Goal: Check status: Check status

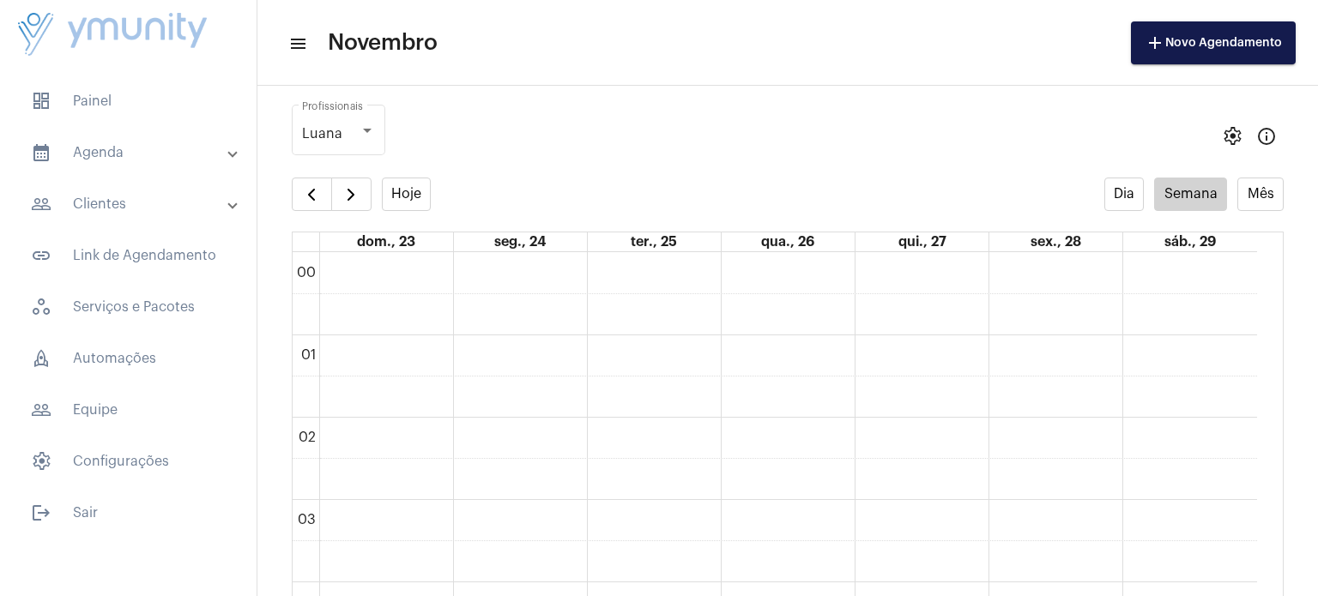
scroll to position [496, 0]
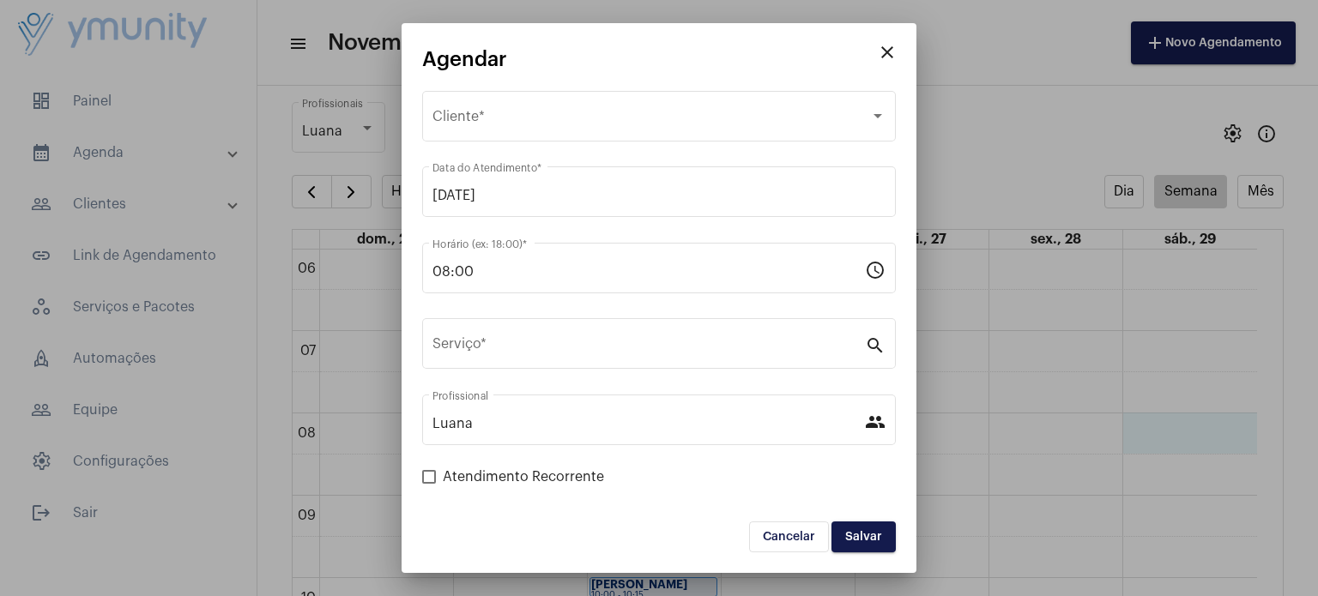
click at [888, 51] on mat-icon "close" at bounding box center [887, 52] width 21 height 21
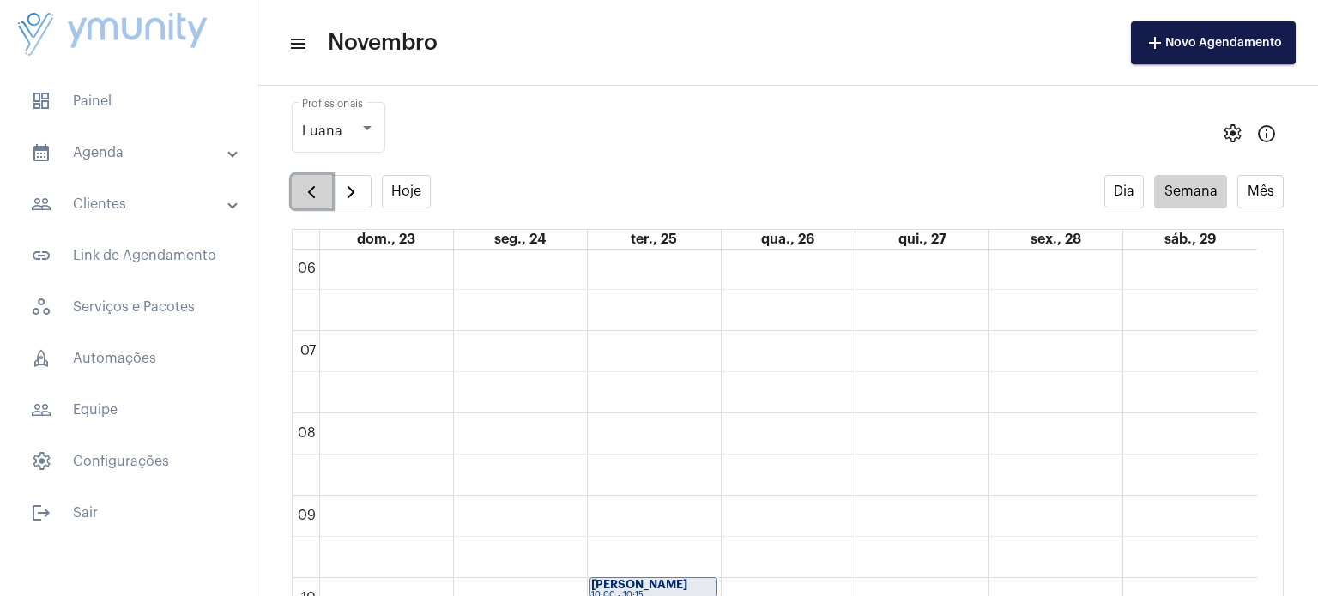
click at [308, 195] on span "button" at bounding box center [311, 192] width 21 height 21
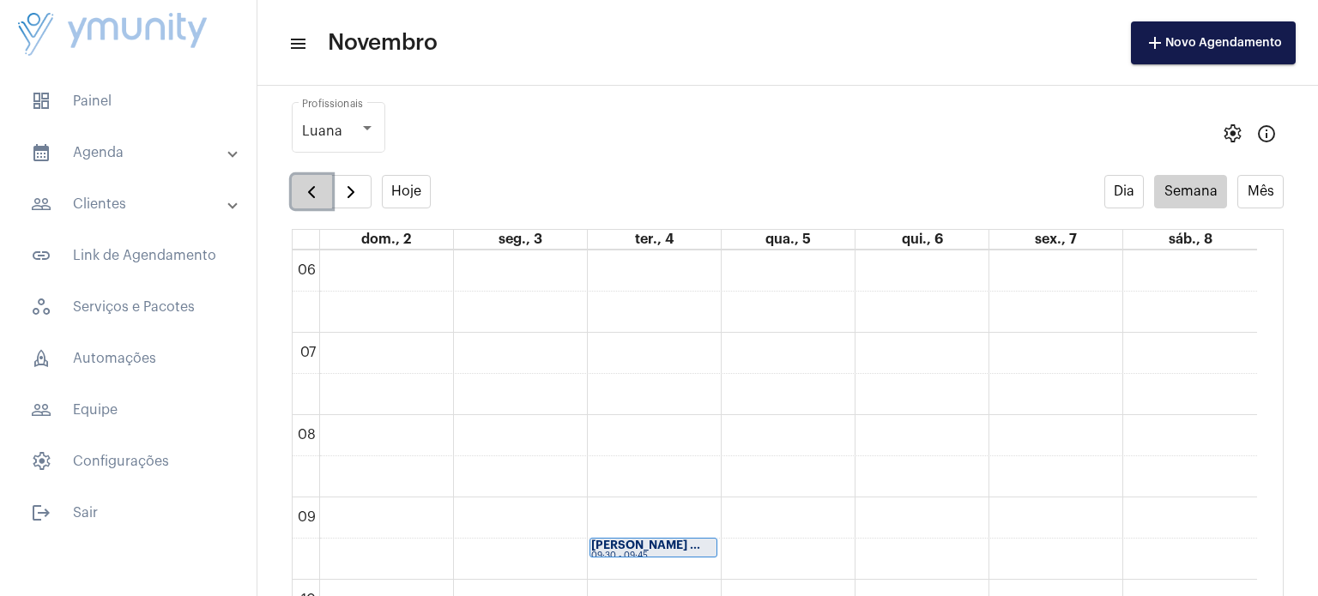
click at [308, 195] on span "button" at bounding box center [311, 192] width 21 height 21
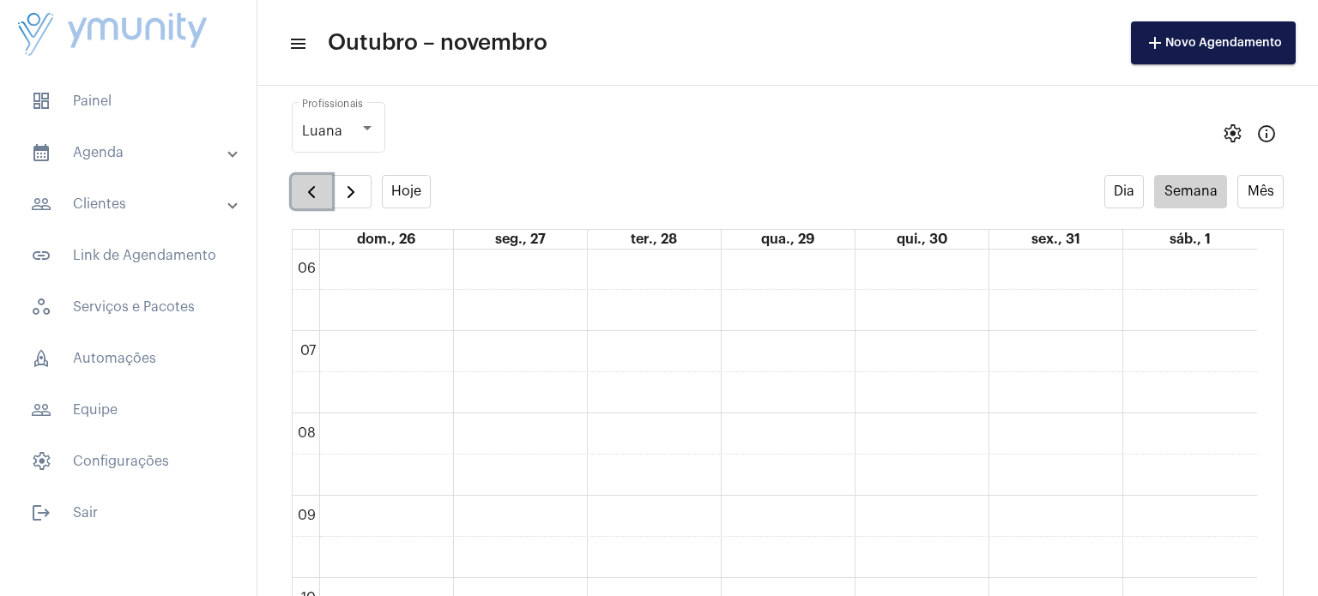
click at [308, 195] on span "button" at bounding box center [311, 192] width 21 height 21
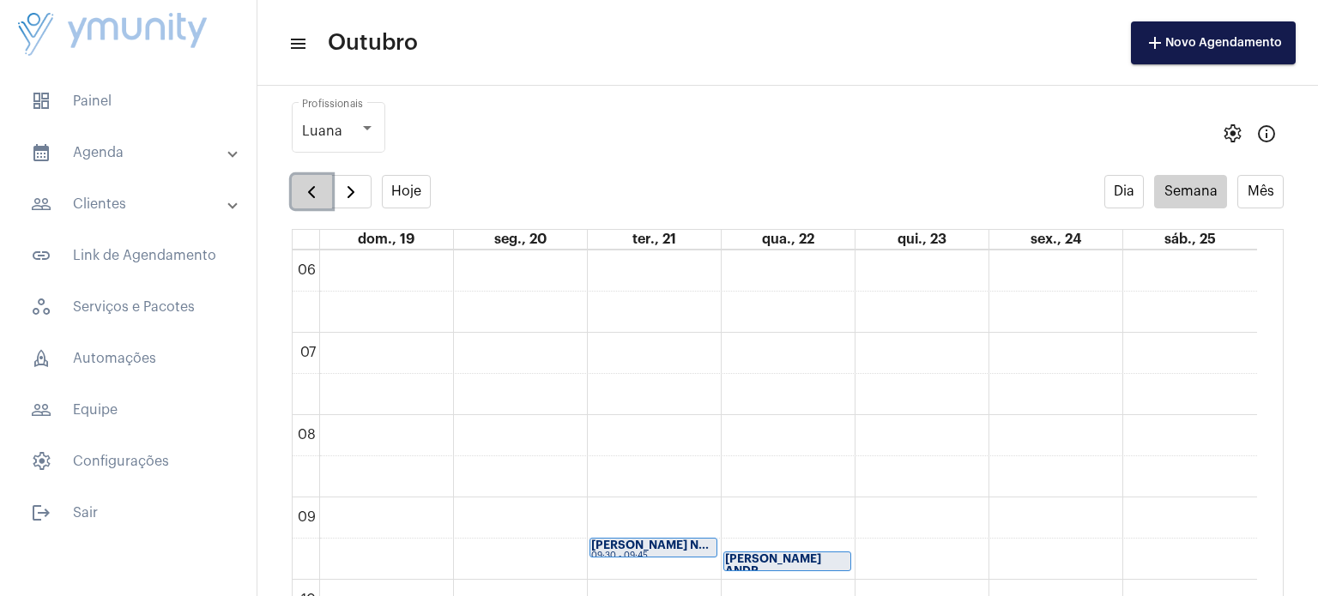
click at [308, 195] on span "button" at bounding box center [311, 192] width 21 height 21
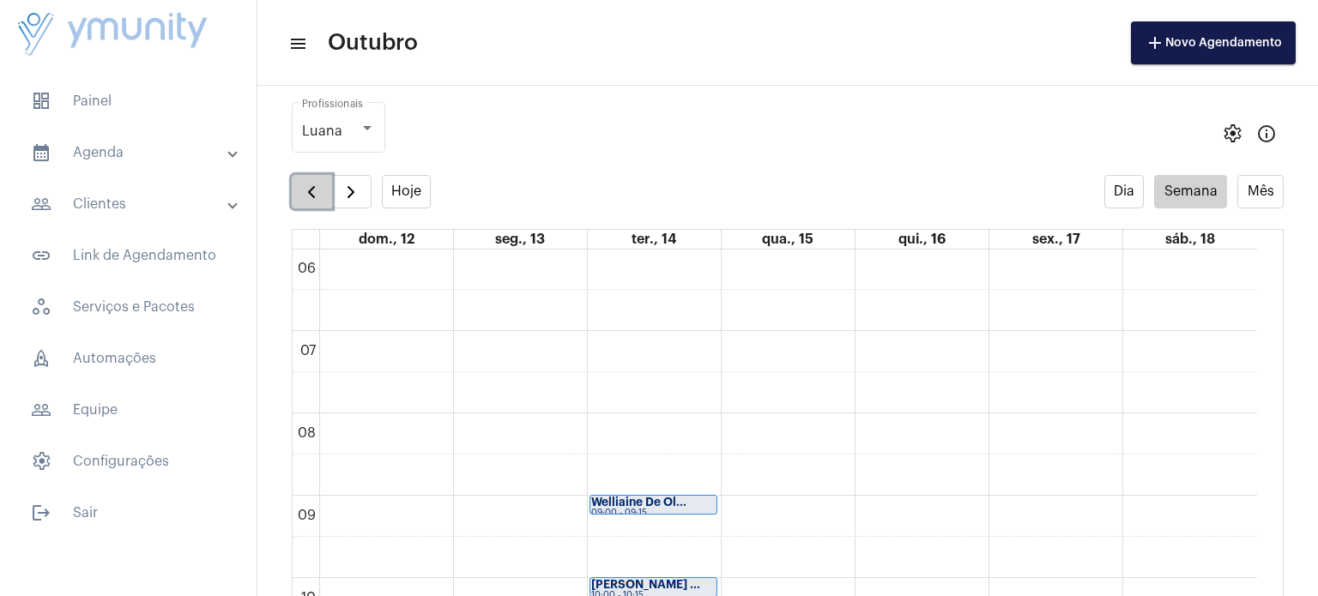
click at [308, 195] on span "button" at bounding box center [311, 192] width 21 height 21
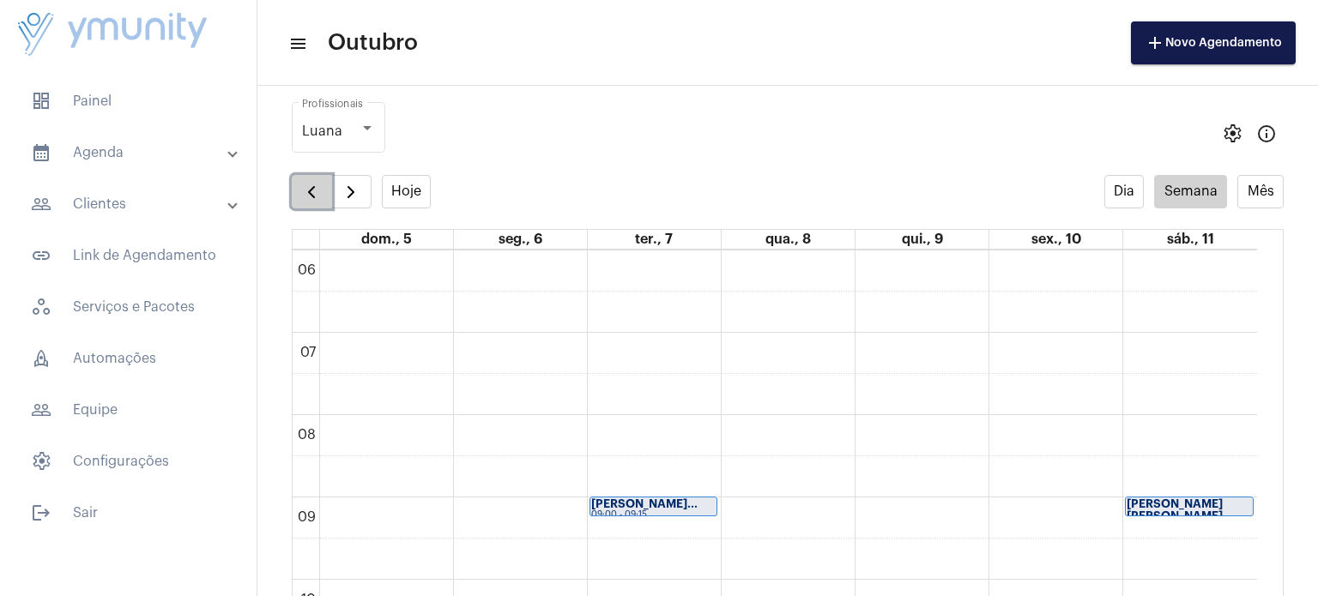
click at [308, 195] on span "button" at bounding box center [311, 192] width 21 height 21
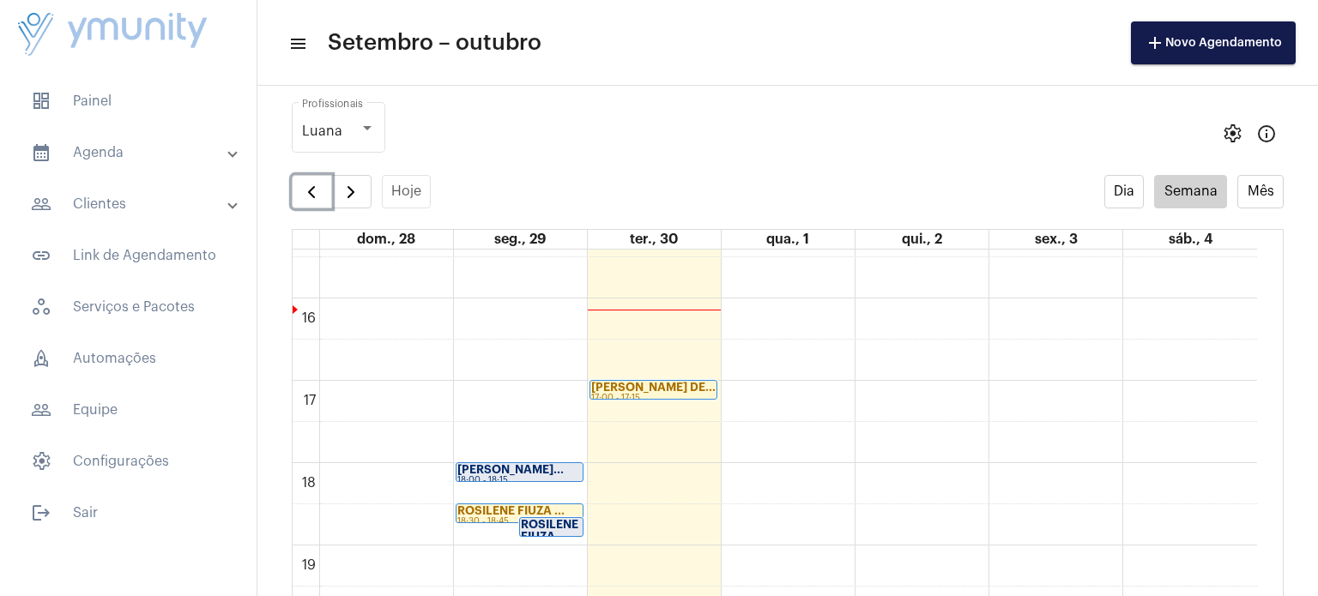
scroll to position [1277, 0]
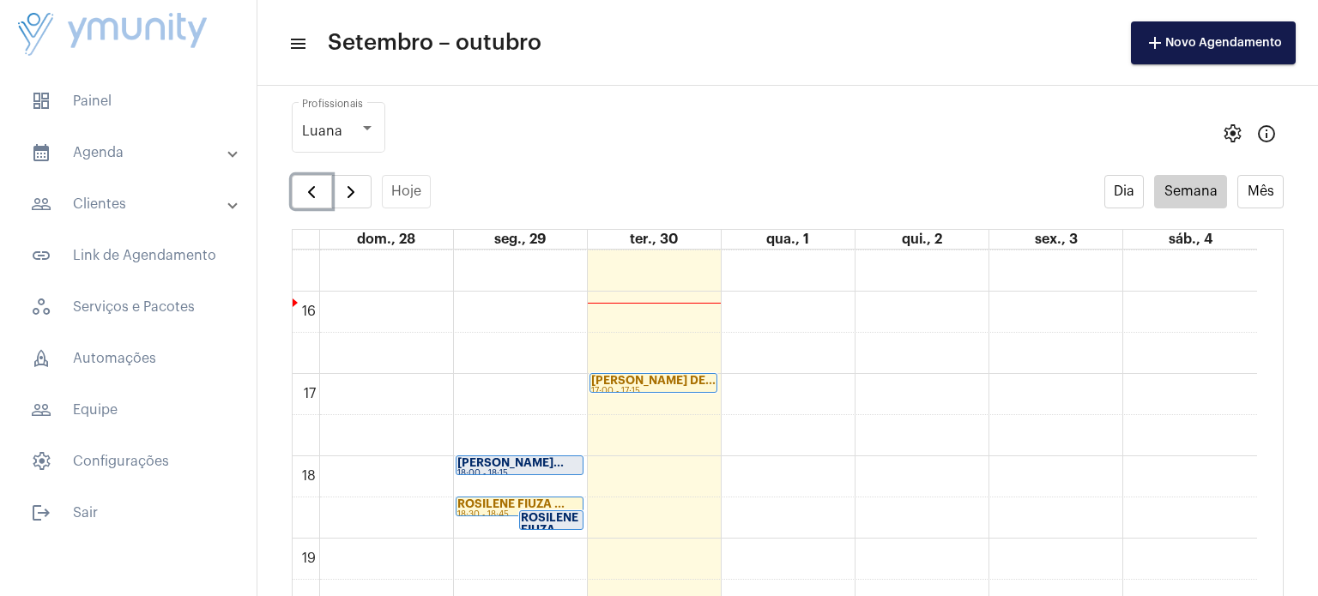
click at [668, 379] on strong "[PERSON_NAME] DE..." at bounding box center [653, 380] width 124 height 11
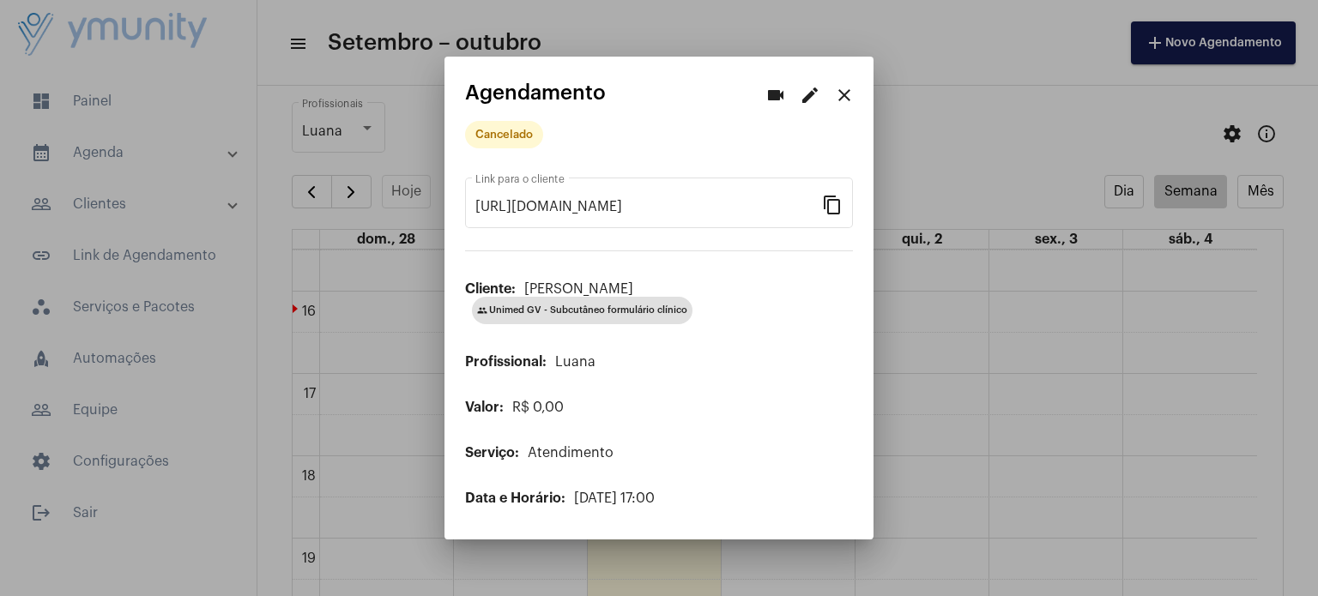
click at [843, 92] on mat-icon "close" at bounding box center [844, 95] width 21 height 21
